Goal: Find contact information: Obtain details needed to contact an individual or organization

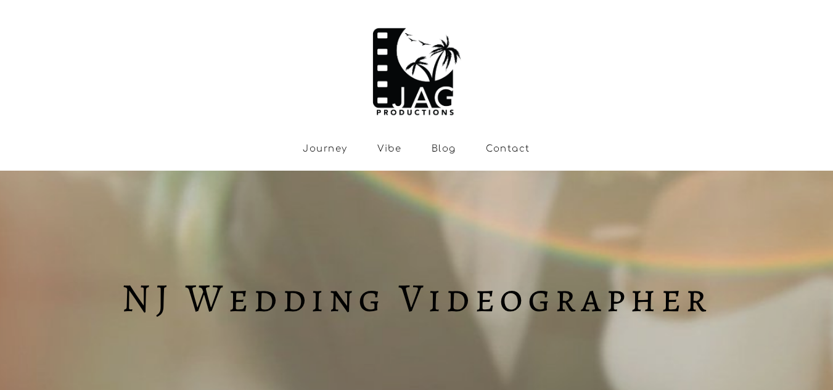
click at [504, 150] on link "Contact" at bounding box center [508, 149] width 44 height 11
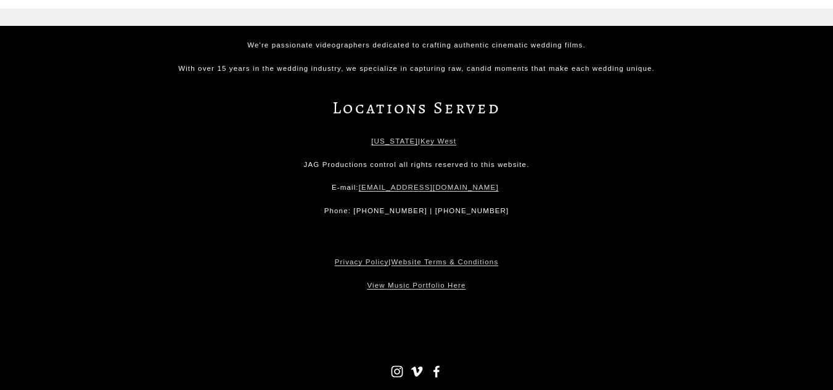
scroll to position [2214, 0]
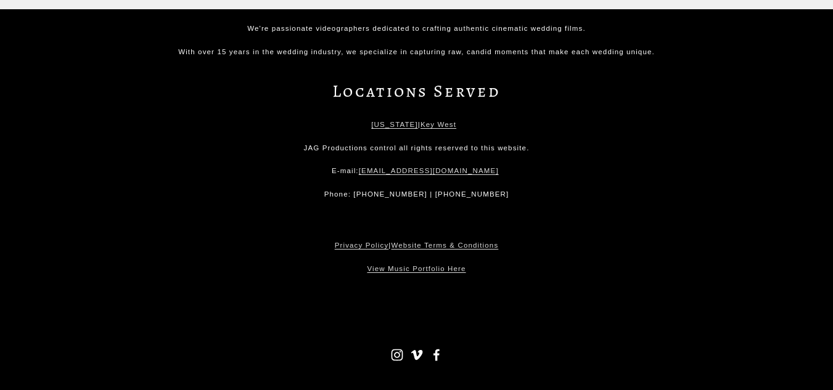
click at [440, 359] on use "Facebook" at bounding box center [436, 355] width 25 height 25
drag, startPoint x: 504, startPoint y: 168, endPoint x: 364, endPoint y: 173, distance: 140.1
click at [364, 173] on p "E-mail: jagproductions.cinema@gmail.com" at bounding box center [416, 171] width 531 height 12
copy p "[EMAIL_ADDRESS][DOMAIN_NAME]"
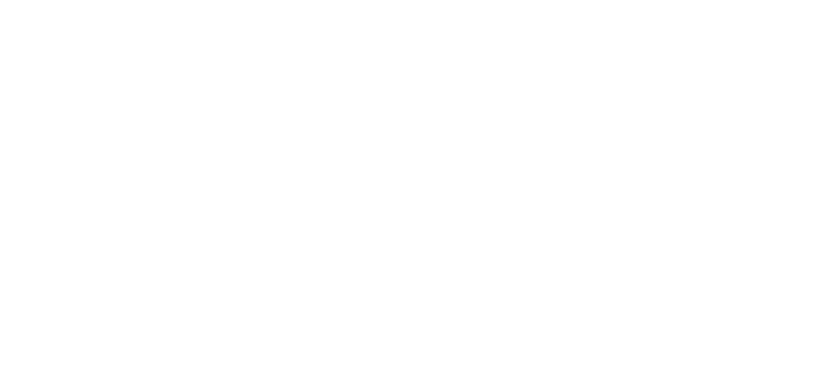
scroll to position [1289, 0]
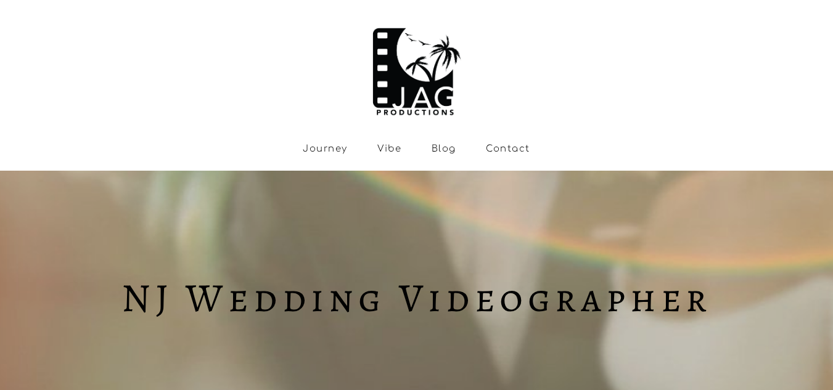
click at [309, 152] on link "Journey" at bounding box center [325, 149] width 44 height 11
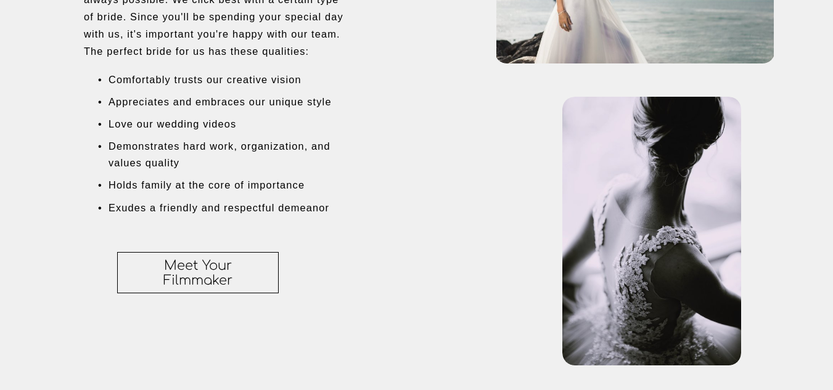
scroll to position [3076, 0]
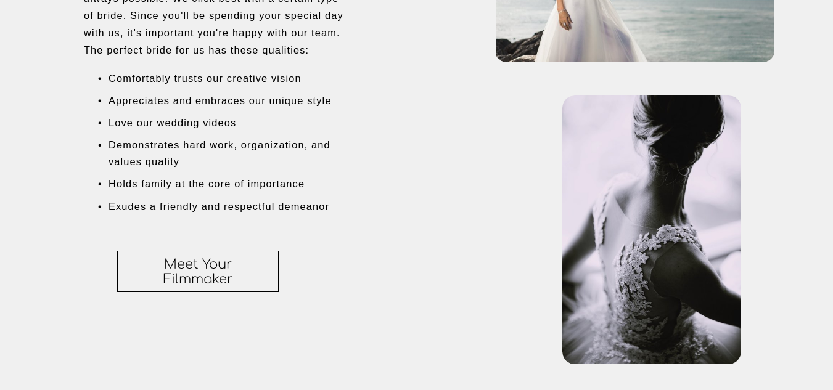
click at [216, 292] on link "Meet Your Filmmaker" at bounding box center [198, 271] width 162 height 41
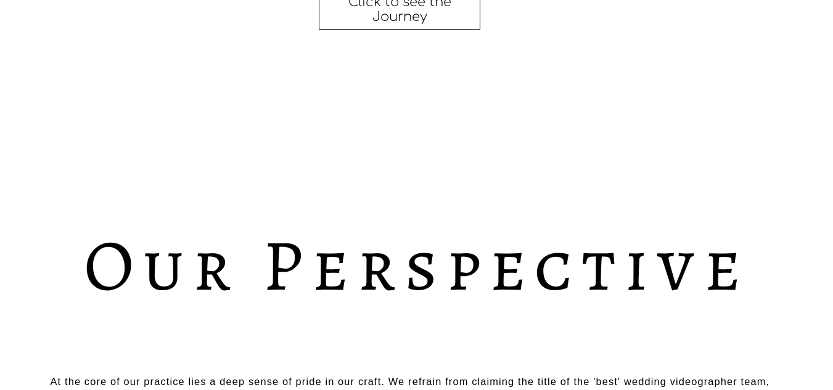
scroll to position [2417, 0]
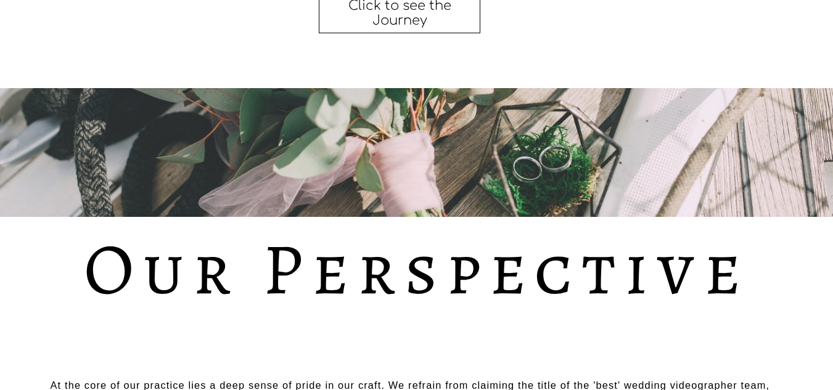
click at [424, 33] on link "Click to see the Journey" at bounding box center [400, 12] width 162 height 41
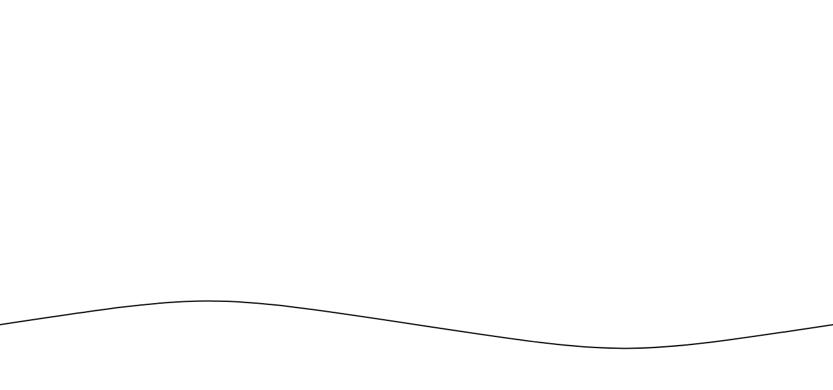
scroll to position [1912, 0]
